Goal: Task Accomplishment & Management: Complete application form

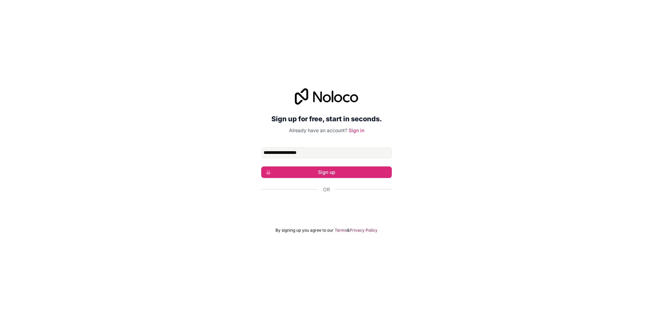
click at [328, 153] on input "**********" at bounding box center [326, 153] width 131 height 11
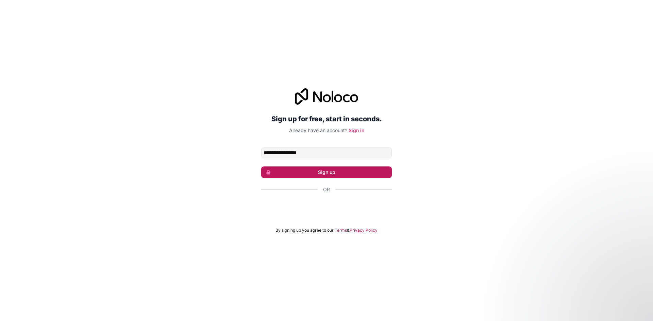
type input "**********"
click at [319, 170] on button "Sign up" at bounding box center [326, 173] width 131 height 12
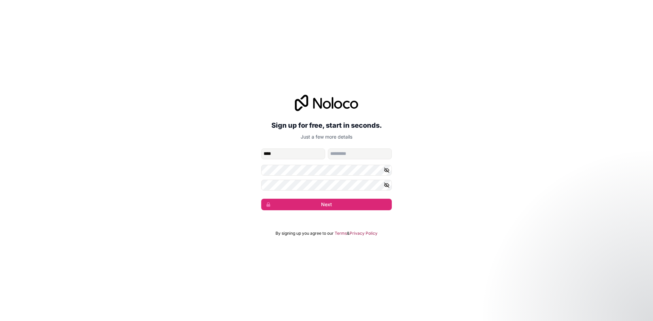
type input "****"
type input "*******"
click at [386, 186] on icon "button" at bounding box center [386, 185] width 1 height 1
click at [249, 179] on div "**********" at bounding box center [326, 152] width 653 height 135
click at [285, 197] on form "**********" at bounding box center [326, 180] width 131 height 62
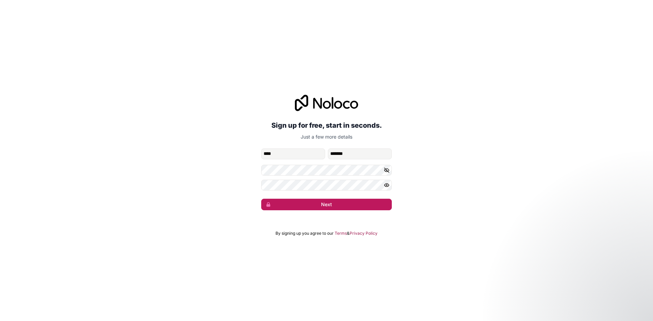
click at [289, 203] on button "Next" at bounding box center [326, 205] width 131 height 12
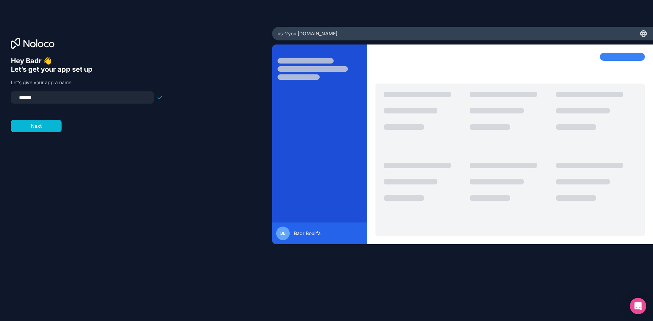
click at [176, 156] on div "Hey Badr 👋 Let’s get your app set up Let’s give your app a name ******* Next" at bounding box center [136, 170] width 250 height 227
click at [115, 96] on input "*******" at bounding box center [82, 98] width 135 height 10
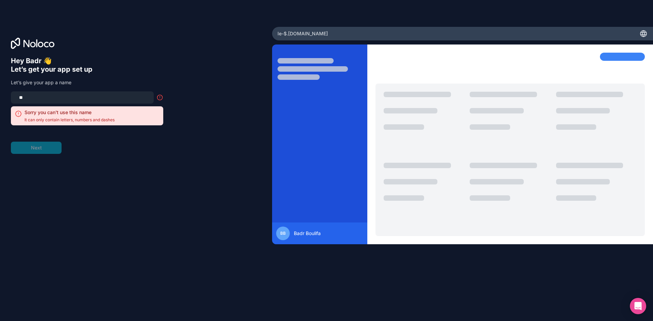
type input "*"
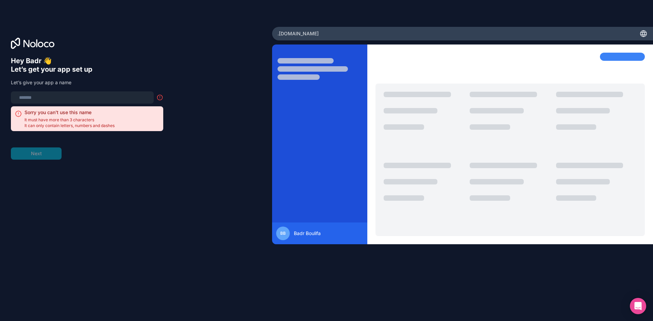
type input "*"
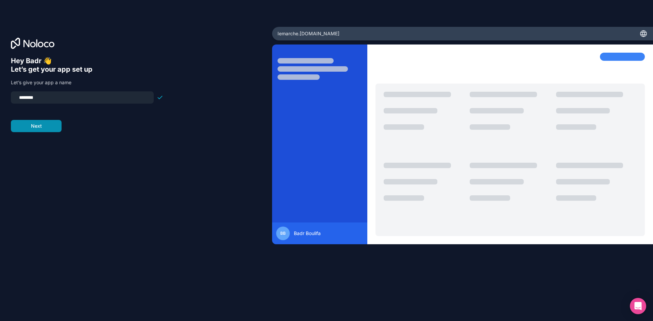
type input "********"
click at [47, 130] on button "Next" at bounding box center [36, 126] width 51 height 12
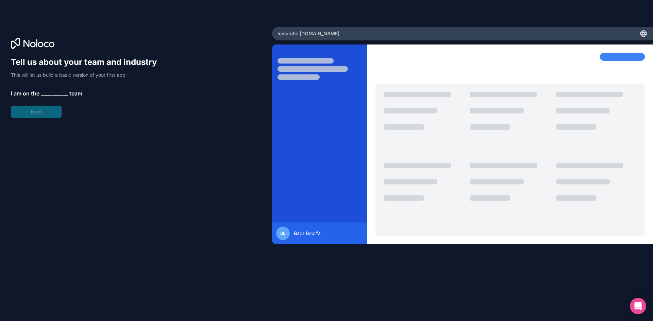
click at [44, 93] on span "__________" at bounding box center [54, 93] width 27 height 8
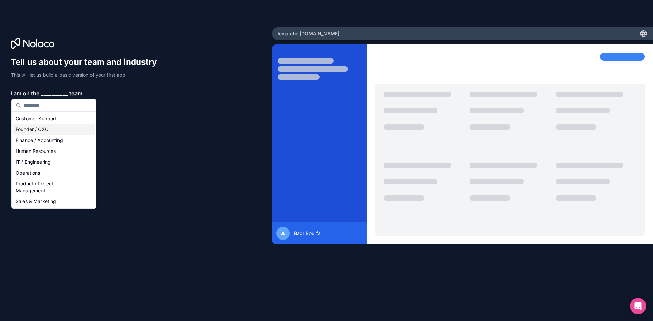
click at [45, 130] on div "Founder / CXO" at bounding box center [54, 129] width 82 height 11
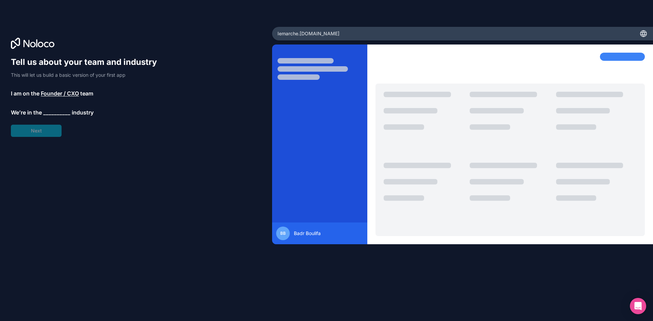
click at [48, 115] on span "__________" at bounding box center [56, 113] width 27 height 8
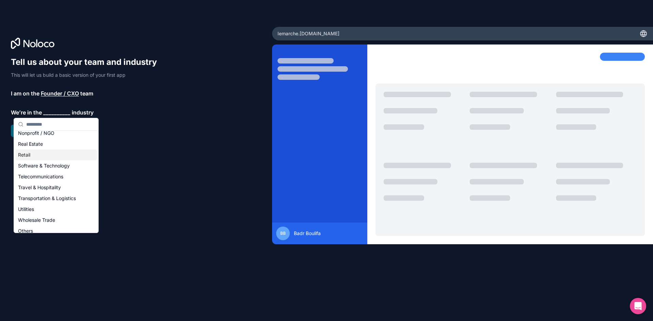
scroll to position [140, 0]
click at [25, 152] on div "Retail" at bounding box center [56, 150] width 82 height 11
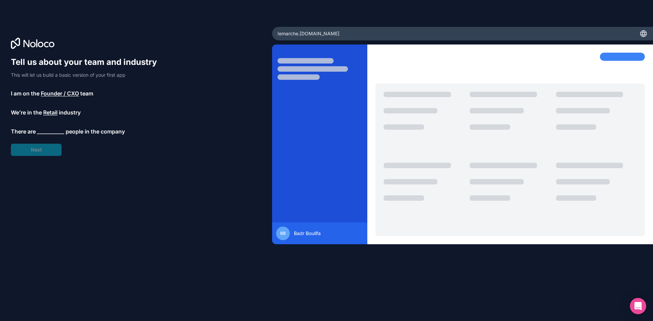
click at [39, 130] on span "__________" at bounding box center [50, 132] width 27 height 8
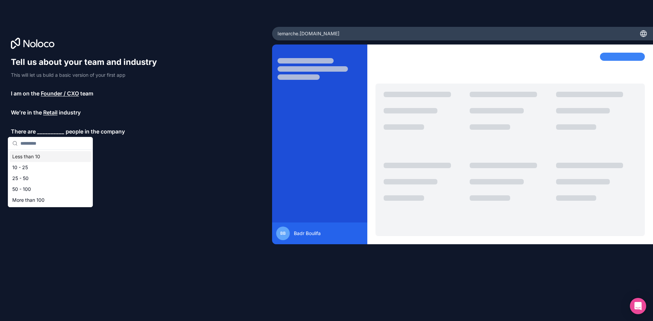
click at [35, 155] on div "Less than 10" at bounding box center [51, 156] width 82 height 11
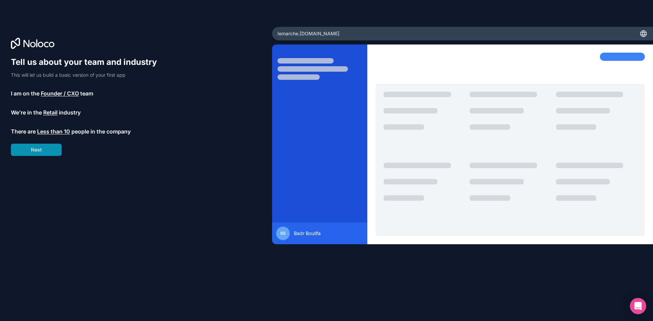
click at [35, 154] on button "Next" at bounding box center [36, 150] width 51 height 12
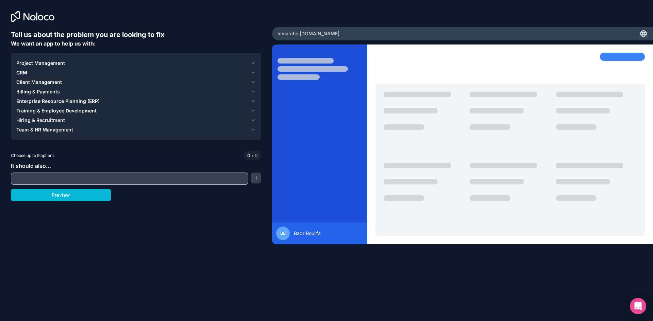
click at [75, 64] on div "Project Management" at bounding box center [132, 63] width 232 height 7
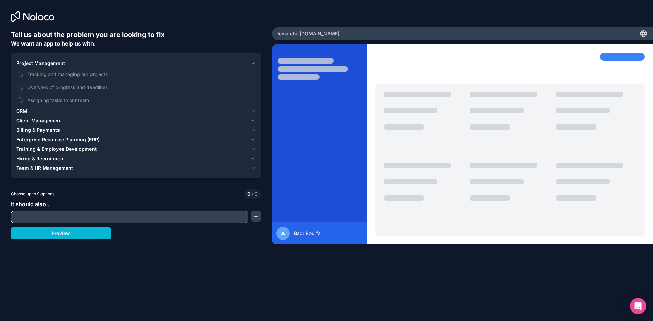
click at [75, 64] on div "Project Management" at bounding box center [132, 63] width 232 height 7
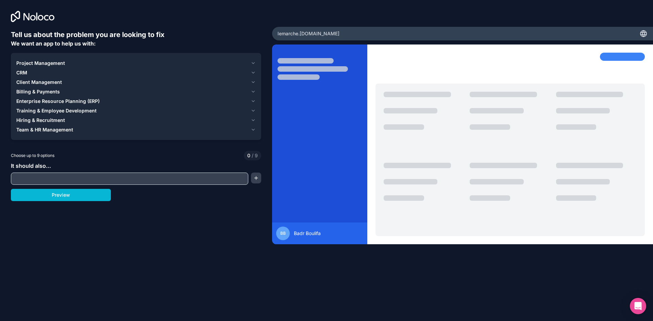
click at [75, 64] on div "Project Management" at bounding box center [132, 63] width 232 height 7
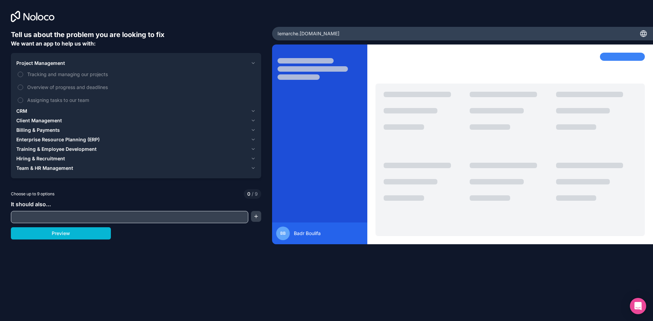
click at [40, 107] on button "CRM" at bounding box center [135, 111] width 239 height 10
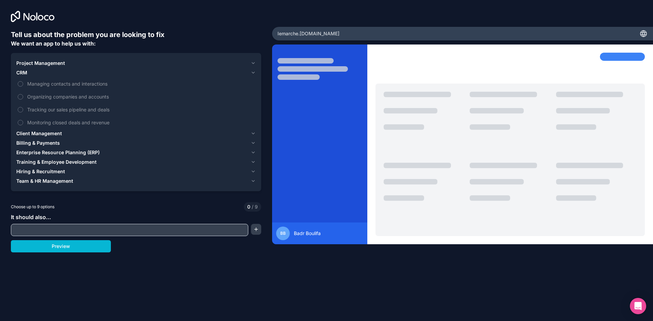
click at [55, 135] on span "Client Management" at bounding box center [39, 133] width 46 height 7
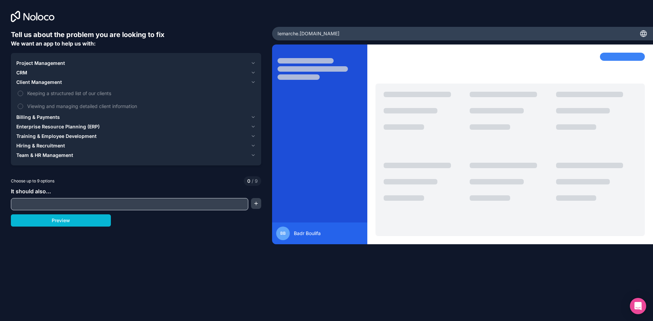
click at [253, 83] on icon "button" at bounding box center [253, 82] width 3 height 1
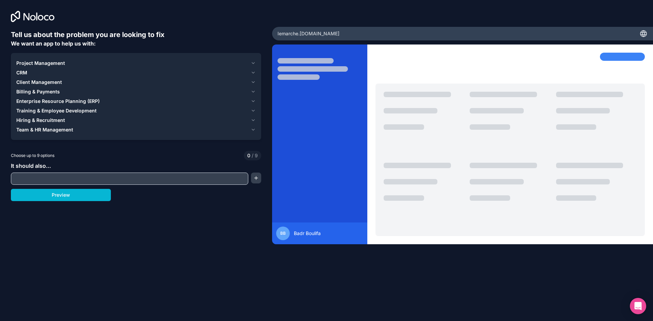
click at [193, 182] on input "text" at bounding box center [130, 179] width 234 height 10
click at [119, 99] on div "Enterprise Resource Planning (ERP)" at bounding box center [132, 101] width 232 height 7
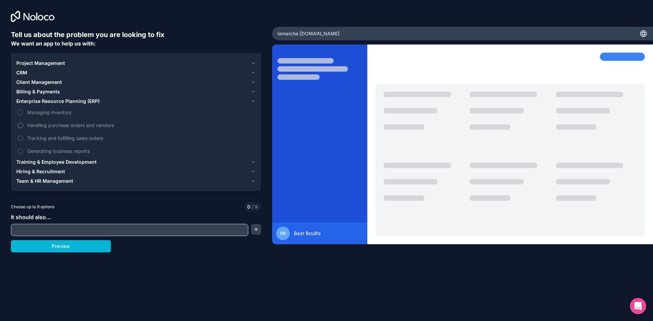
click at [85, 127] on span "Handling purchase orders and vendors" at bounding box center [140, 125] width 227 height 7
click at [23, 127] on button "Handling purchase orders and vendors" at bounding box center [20, 125] width 5 height 5
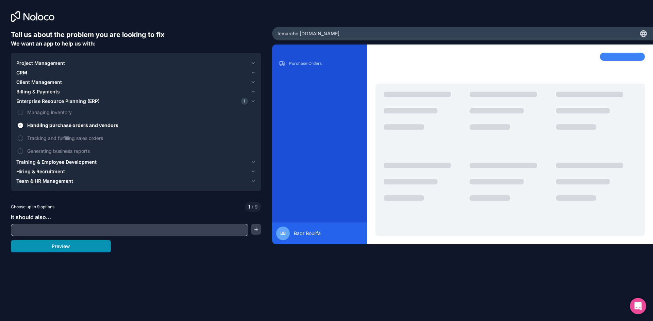
click at [92, 250] on button "Preview" at bounding box center [61, 246] width 100 height 12
click at [30, 137] on span "Tracking and fulfilling sales orders" at bounding box center [140, 138] width 227 height 7
click at [23, 137] on button "Tracking and fulfilling sales orders" at bounding box center [20, 138] width 5 height 5
click at [89, 247] on button "Preview" at bounding box center [61, 246] width 100 height 12
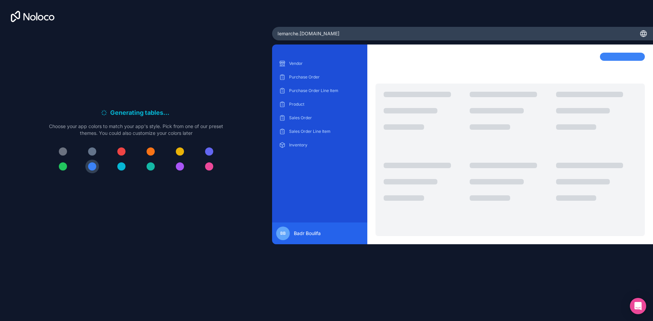
click at [61, 167] on div at bounding box center [63, 167] width 8 height 8
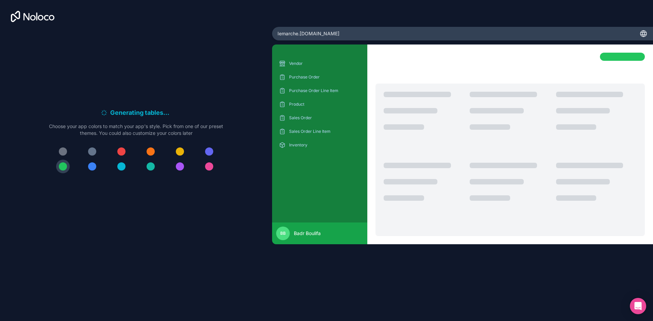
click at [90, 169] on div at bounding box center [92, 167] width 8 height 8
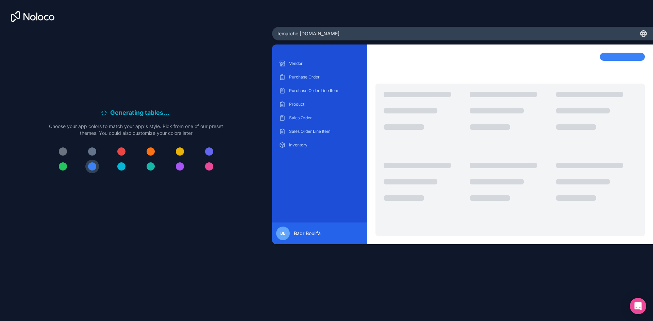
click at [93, 150] on div at bounding box center [92, 152] width 8 height 8
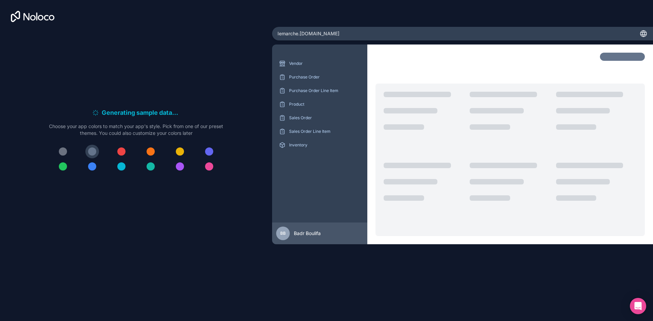
click at [62, 150] on div at bounding box center [63, 152] width 8 height 8
click at [91, 152] on div at bounding box center [92, 152] width 8 height 8
click at [124, 165] on div at bounding box center [121, 167] width 8 height 8
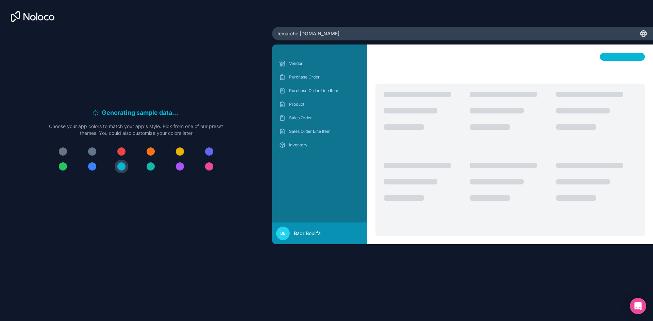
click at [156, 168] on button at bounding box center [151, 167] width 14 height 14
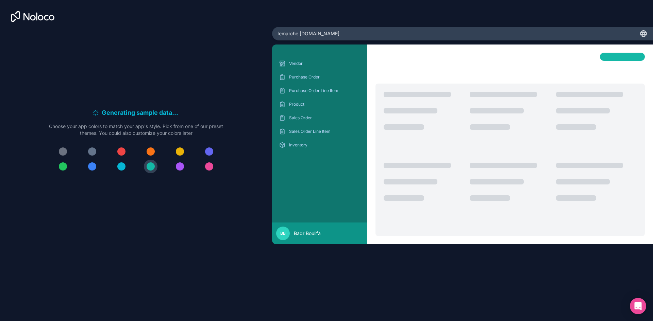
click at [145, 146] on div at bounding box center [136, 159] width 174 height 29
click at [150, 147] on button at bounding box center [151, 152] width 14 height 14
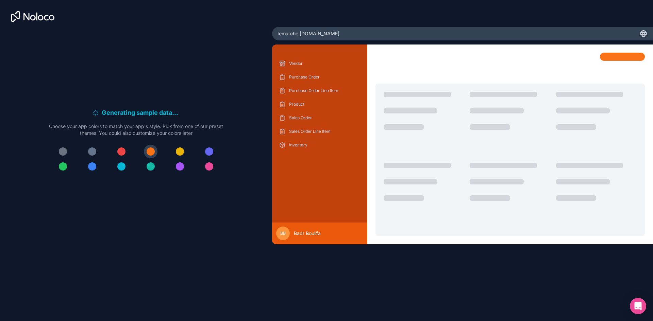
click at [212, 153] on div at bounding box center [209, 152] width 8 height 8
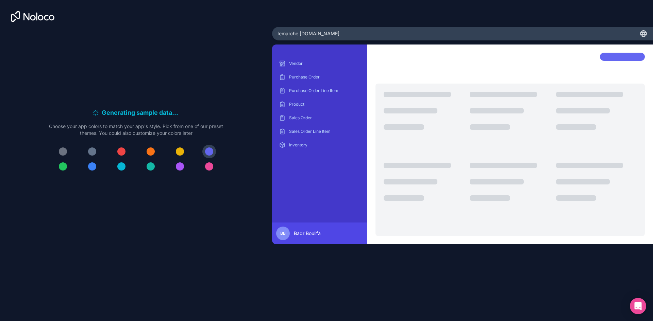
click at [182, 153] on div at bounding box center [180, 152] width 8 height 8
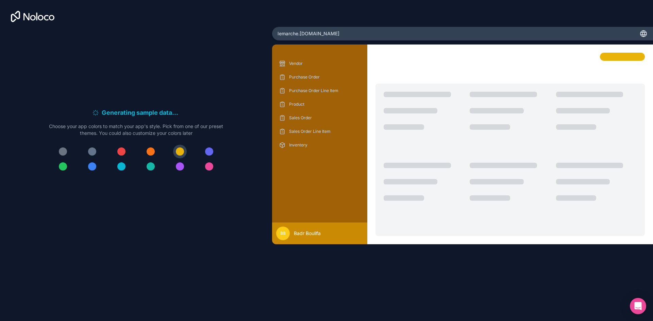
click at [123, 153] on div at bounding box center [121, 152] width 8 height 8
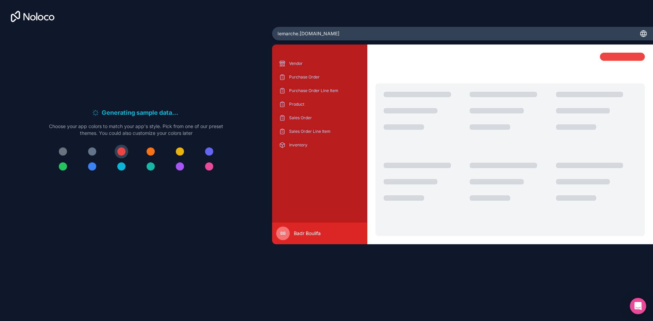
click at [209, 166] on div at bounding box center [209, 167] width 8 height 8
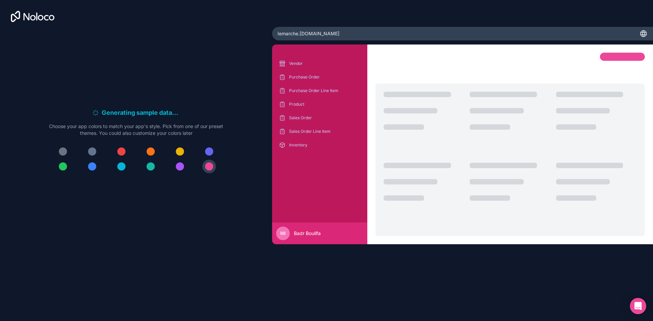
click at [179, 166] on div at bounding box center [180, 167] width 8 height 8
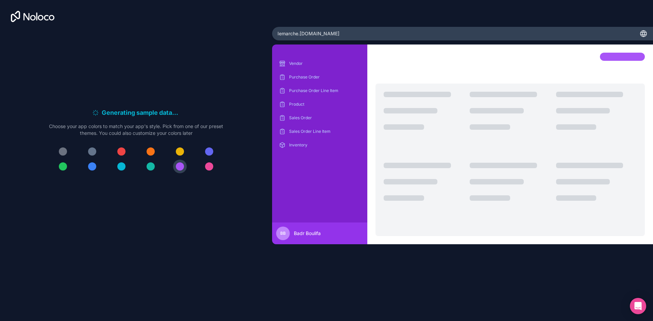
click at [91, 166] on div at bounding box center [92, 167] width 8 height 8
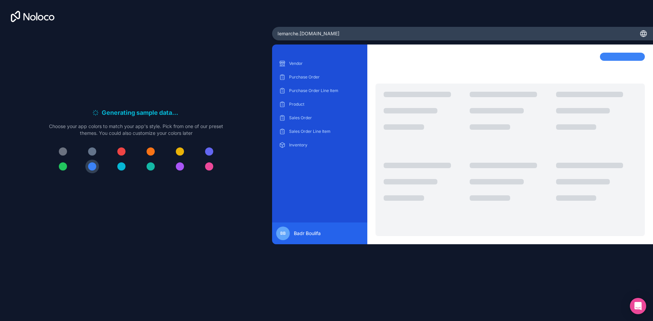
click at [63, 155] on div at bounding box center [63, 152] width 8 height 8
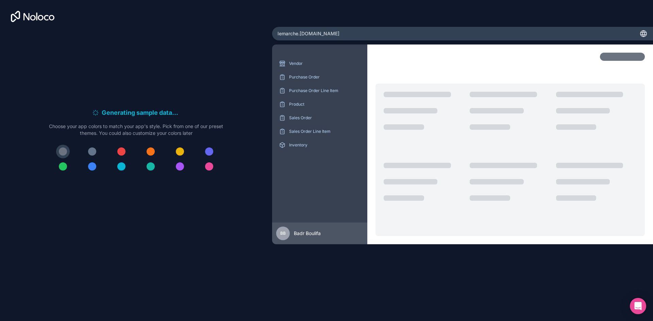
click at [63, 169] on div at bounding box center [63, 167] width 8 height 8
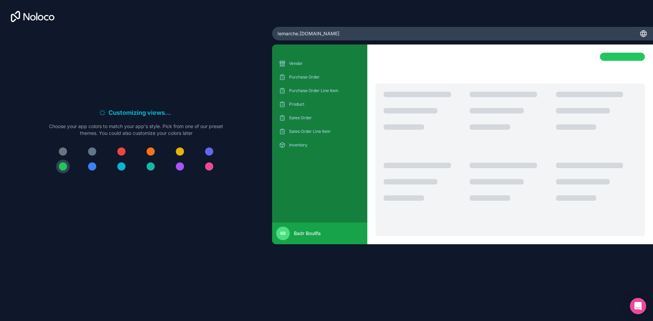
click at [121, 169] on div at bounding box center [121, 167] width 8 height 8
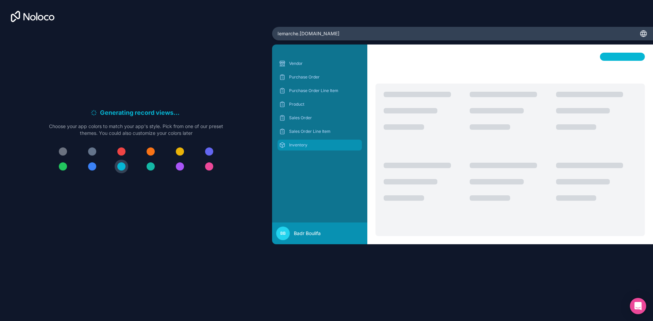
click at [296, 144] on p "Inventory" at bounding box center [324, 145] width 71 height 5
click at [294, 107] on p "Product" at bounding box center [324, 104] width 71 height 5
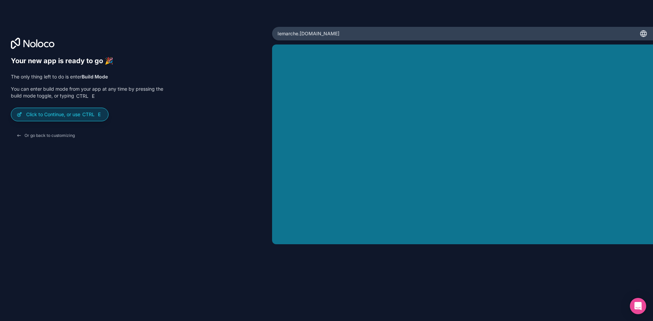
click at [60, 115] on p "Click to Continue, or use Ctrl E" at bounding box center [64, 114] width 77 height 7
